Goal: Obtain resource: Download file/media

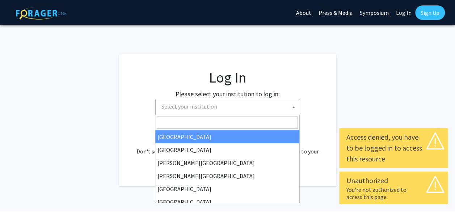
click at [293, 108] on b at bounding box center [293, 107] width 3 height 2
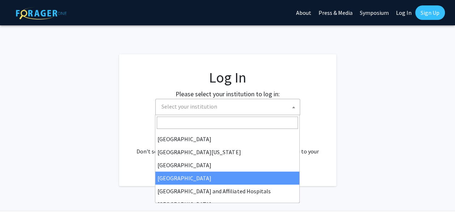
scroll to position [126, 0]
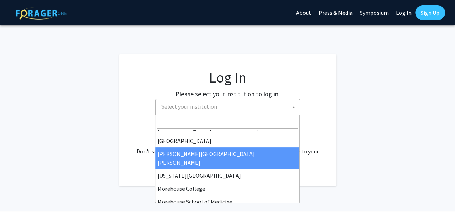
select select "1"
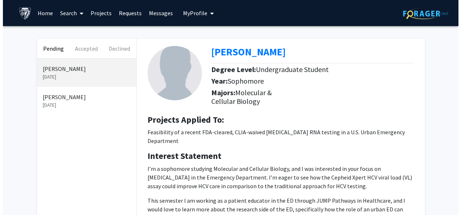
scroll to position [127, 0]
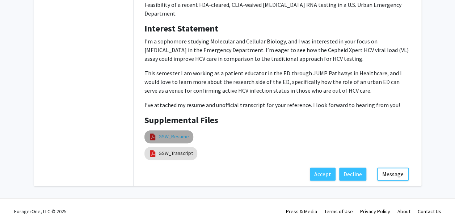
click at [172, 133] on link "GSW_Resume" at bounding box center [174, 137] width 30 height 8
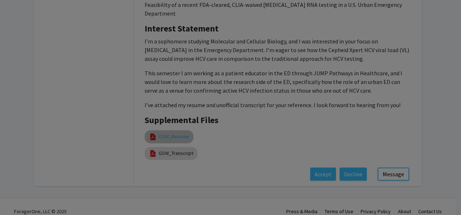
click at [172, 125] on div at bounding box center [230, 94] width 278 height 195
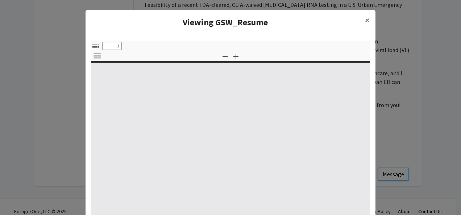
select select "custom"
type input "0"
select select "custom"
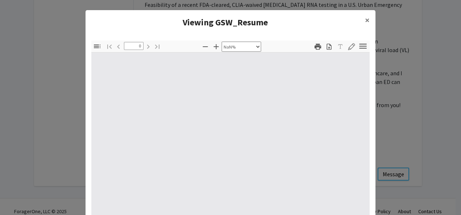
type input "1"
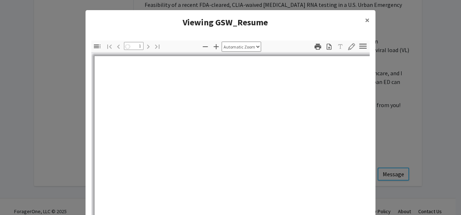
select select "auto"
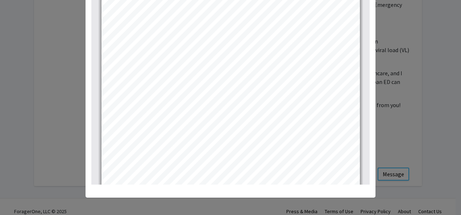
scroll to position [59, 0]
